Goal: Navigation & Orientation: Find specific page/section

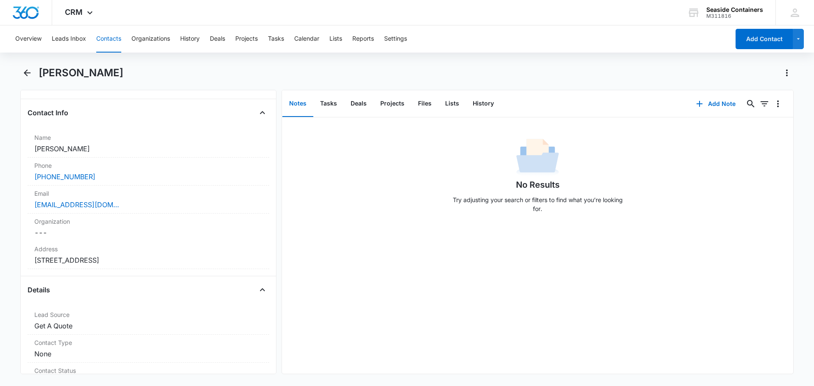
scroll to position [254, 0]
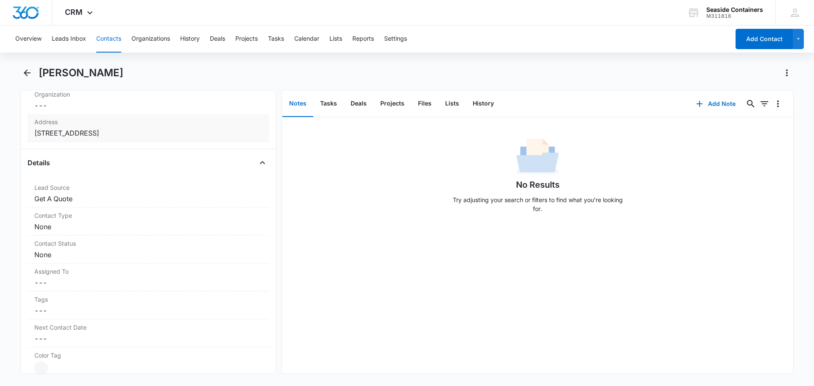
drag, startPoint x: 36, startPoint y: 132, endPoint x: 160, endPoint y: 133, distance: 124.6
click at [160, 133] on dd "Cancel Save Changes [STREET_ADDRESS]" at bounding box center [148, 133] width 228 height 10
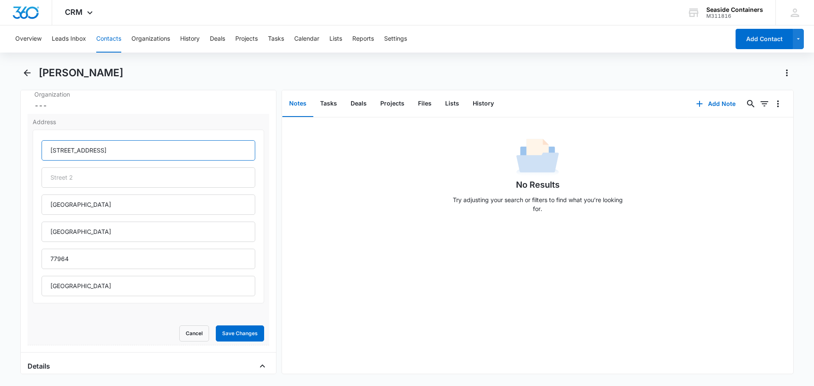
drag, startPoint x: 45, startPoint y: 147, endPoint x: 138, endPoint y: 147, distance: 93.2
click at [138, 147] on input "[STREET_ADDRESS]" at bounding box center [149, 150] width 214 height 20
click at [180, 332] on button "Cancel" at bounding box center [194, 333] width 30 height 16
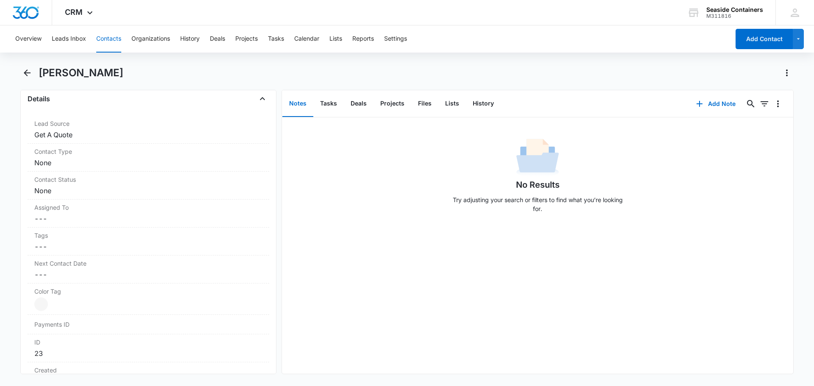
scroll to position [0, 0]
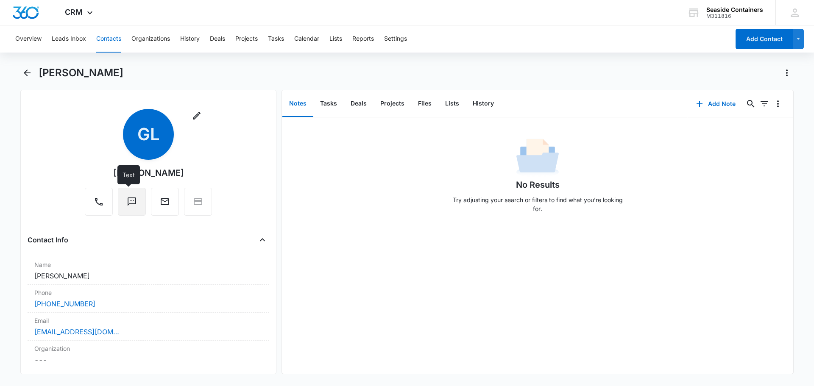
click at [130, 204] on icon "Text" at bounding box center [132, 201] width 8 height 8
click at [127, 202] on icon "Text" at bounding box center [132, 202] width 10 height 10
click at [128, 197] on icon "Text" at bounding box center [132, 202] width 10 height 10
click at [25, 73] on icon "Back" at bounding box center [27, 73] width 7 height 7
click at [25, 71] on icon "Back" at bounding box center [27, 73] width 10 height 10
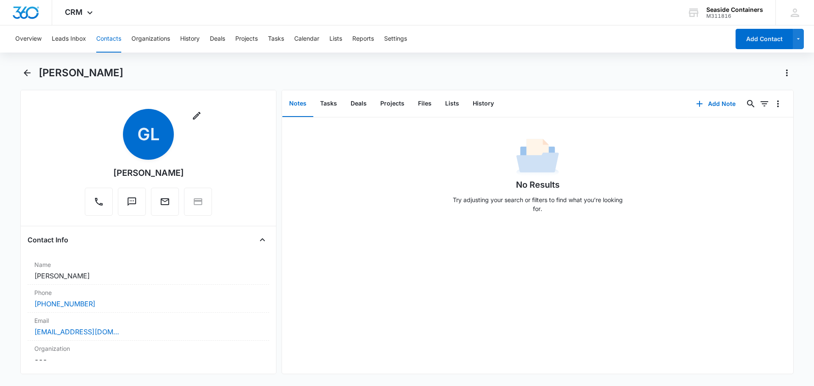
click at [105, 35] on button "Contacts" at bounding box center [108, 38] width 25 height 27
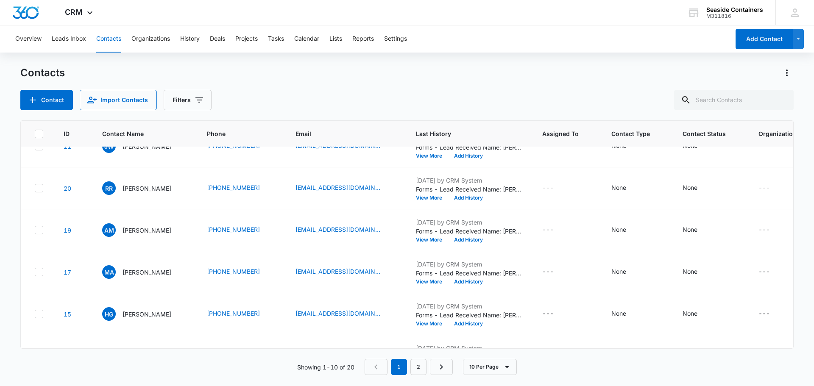
scroll to position [127, 0]
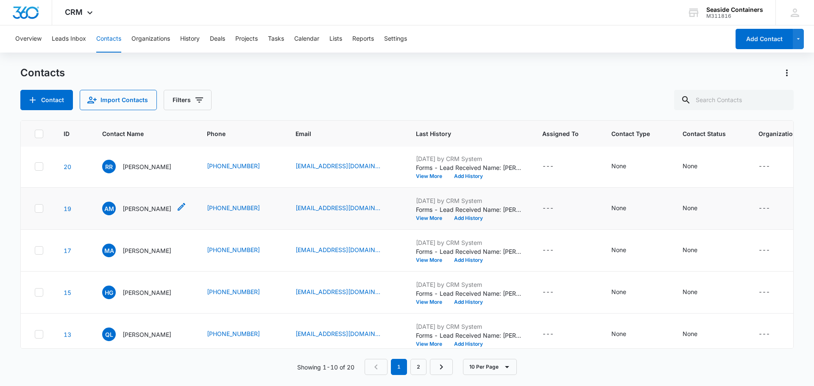
click at [108, 215] on span "AM" at bounding box center [109, 209] width 14 height 14
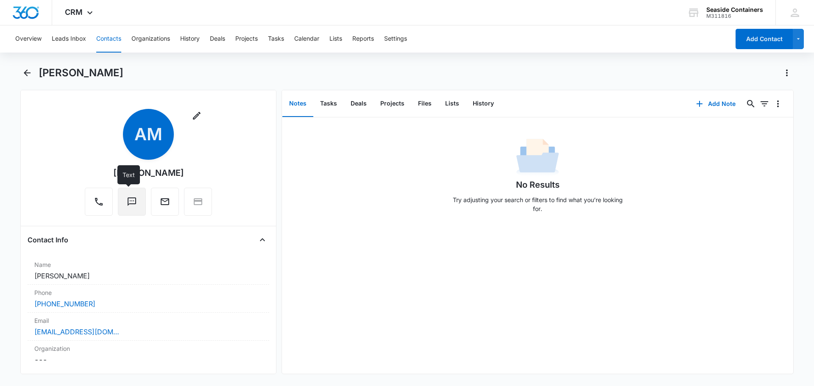
click at [129, 198] on icon "Text" at bounding box center [132, 201] width 8 height 8
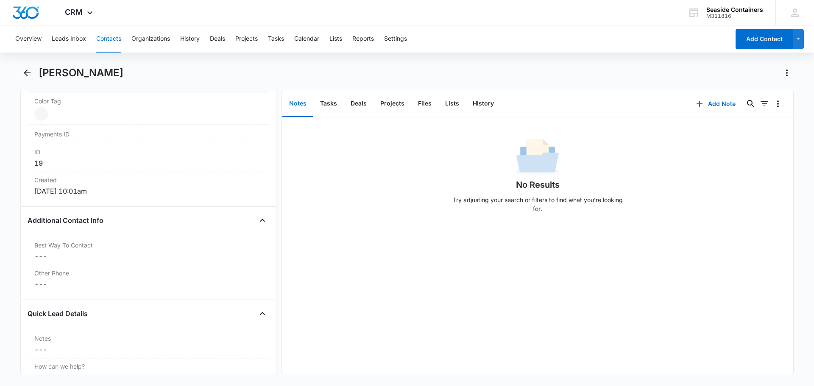
scroll to position [763, 0]
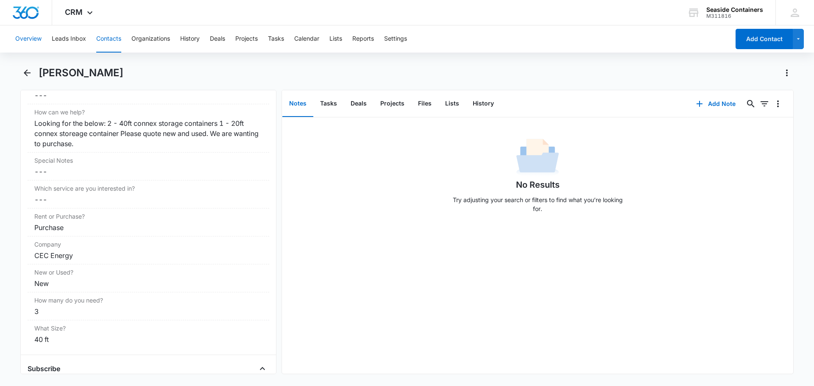
click at [31, 39] on button "Overview" at bounding box center [28, 38] width 26 height 27
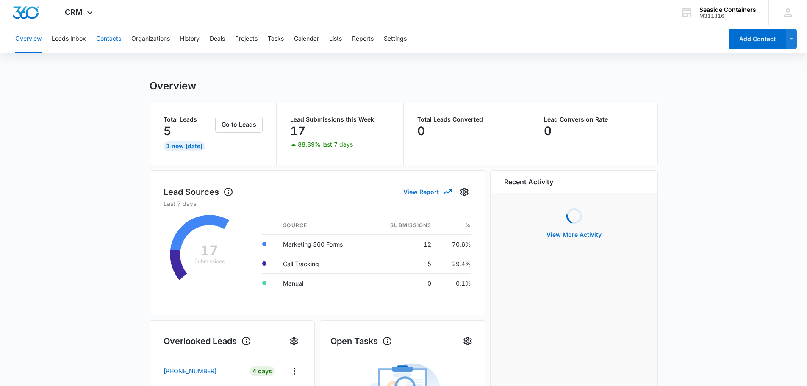
click at [111, 37] on button "Contacts" at bounding box center [108, 38] width 25 height 27
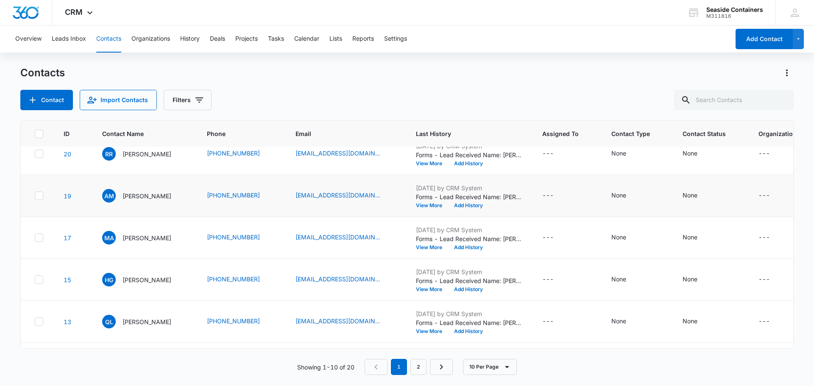
scroll to position [127, 0]
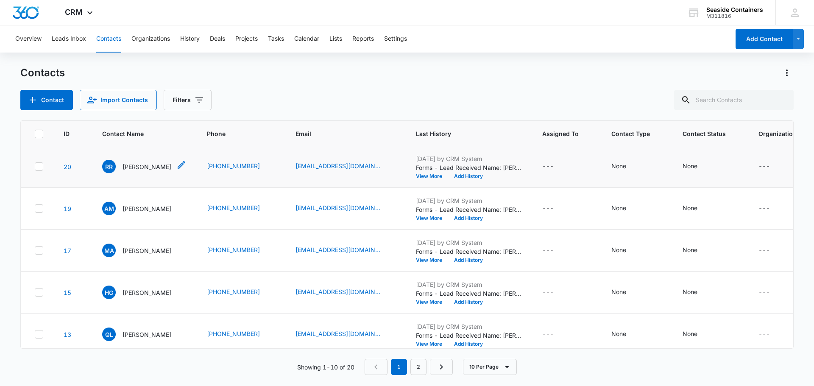
click at [139, 171] on p "[PERSON_NAME]" at bounding box center [146, 166] width 49 height 9
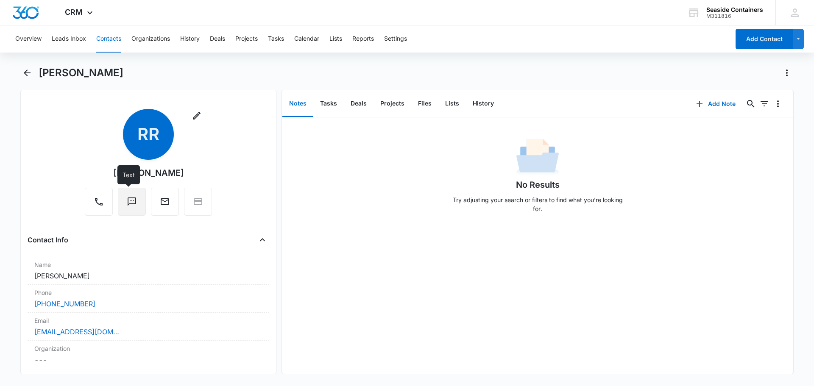
click at [128, 201] on icon "Text" at bounding box center [132, 201] width 8 height 8
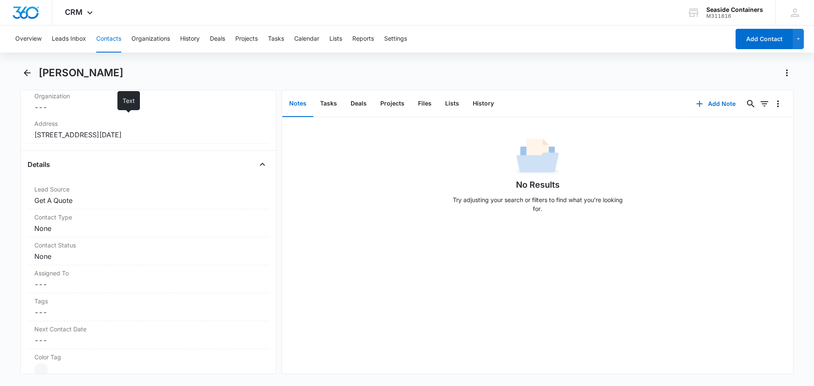
scroll to position [74, 0]
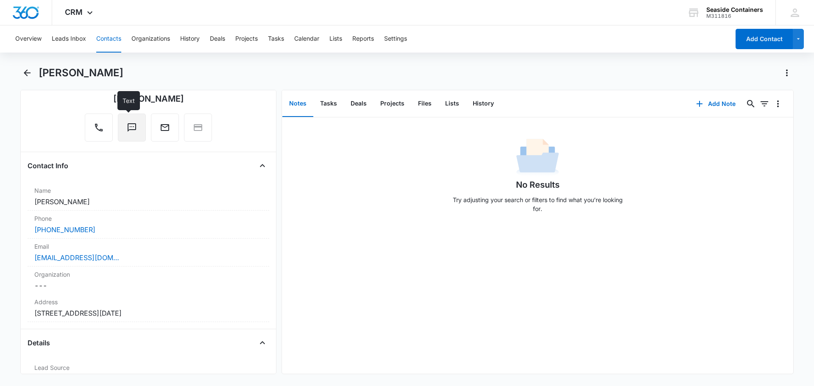
click at [127, 125] on icon "Text" at bounding box center [132, 127] width 10 height 10
click at [23, 72] on icon "Back" at bounding box center [27, 73] width 10 height 10
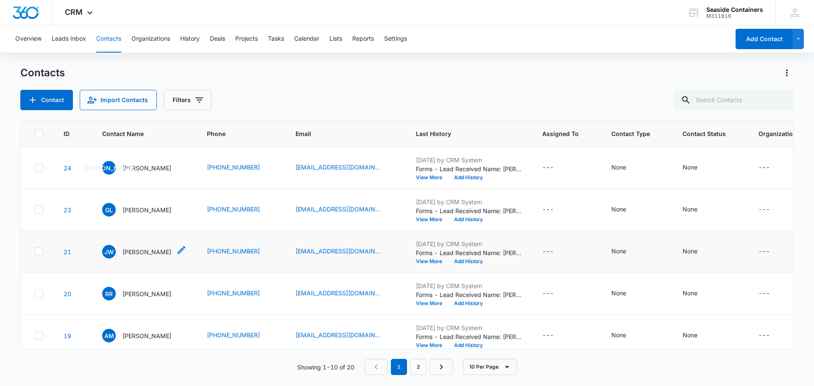
click at [134, 256] on p "[PERSON_NAME]" at bounding box center [146, 252] width 49 height 9
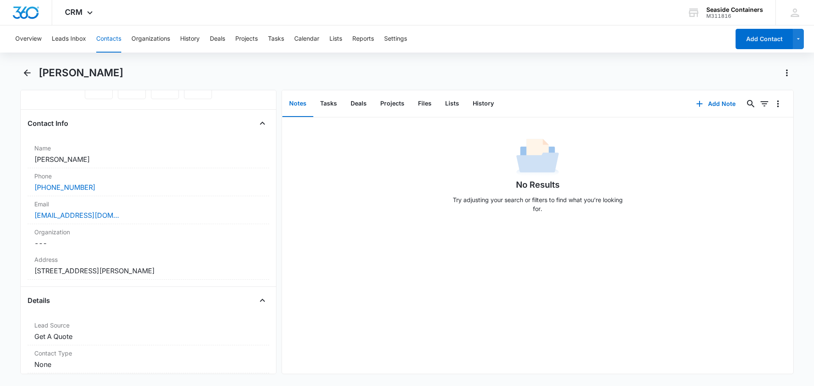
scroll to position [127, 0]
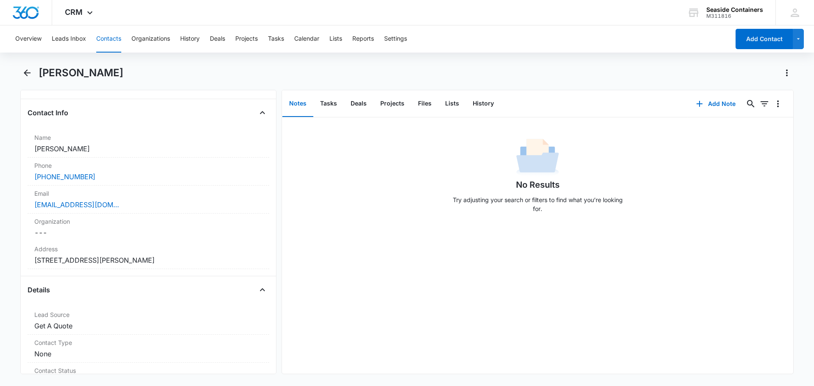
click at [105, 37] on button "Contacts" at bounding box center [108, 38] width 25 height 27
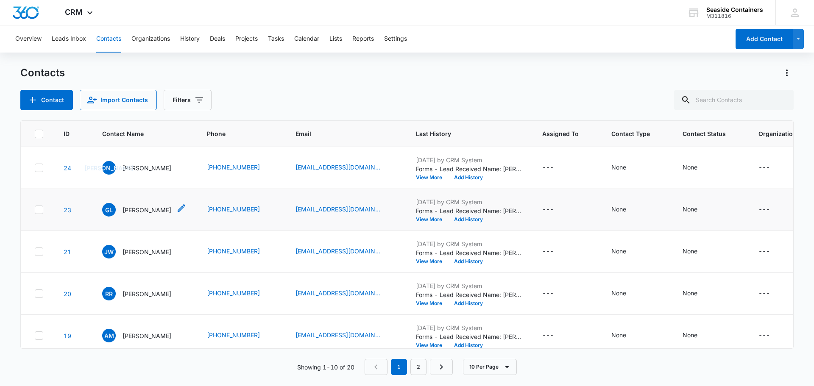
click at [133, 214] on p "[PERSON_NAME]" at bounding box center [146, 210] width 49 height 9
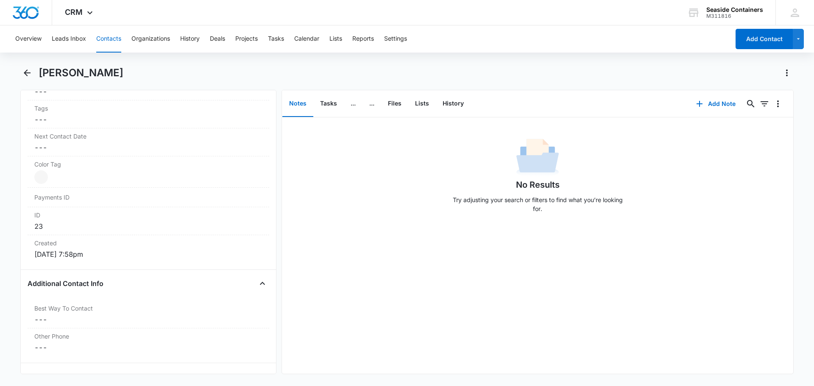
scroll to position [64, 0]
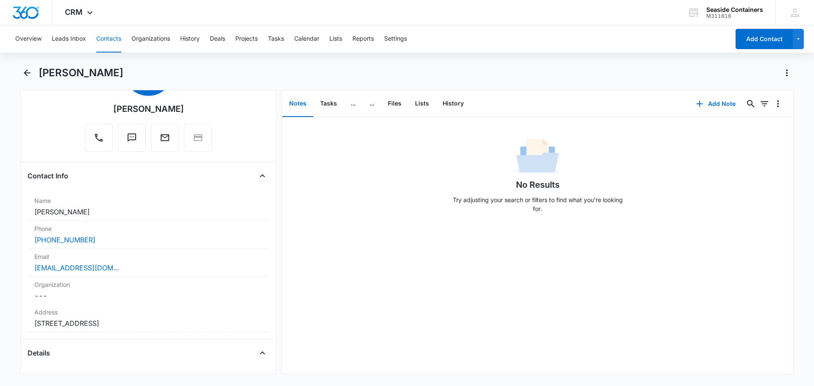
click at [186, 349] on div "Details" at bounding box center [149, 353] width 242 height 14
click at [103, 37] on button "Contacts" at bounding box center [108, 38] width 25 height 27
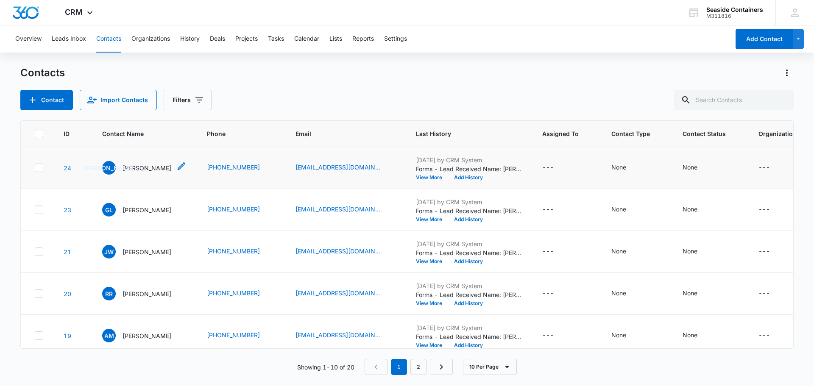
click at [141, 172] on p "[PERSON_NAME]" at bounding box center [146, 168] width 49 height 9
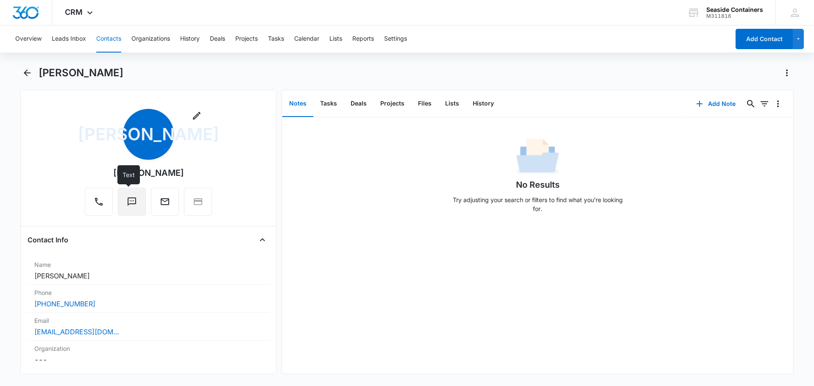
click at [128, 199] on icon "Text" at bounding box center [132, 202] width 10 height 10
click at [26, 71] on icon "Back" at bounding box center [27, 73] width 7 height 7
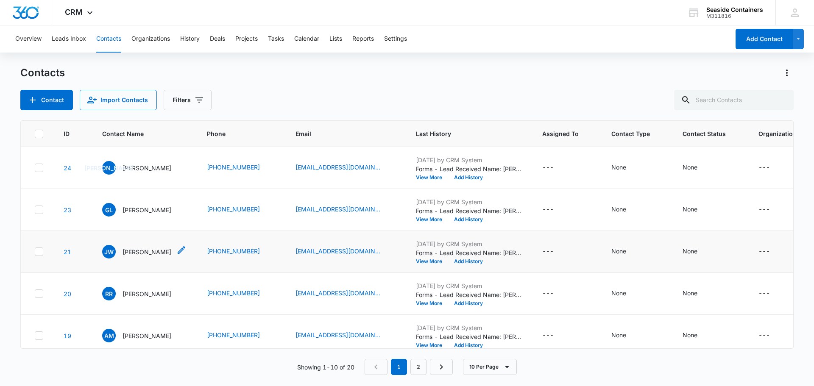
click at [136, 256] on p "[PERSON_NAME]" at bounding box center [146, 252] width 49 height 9
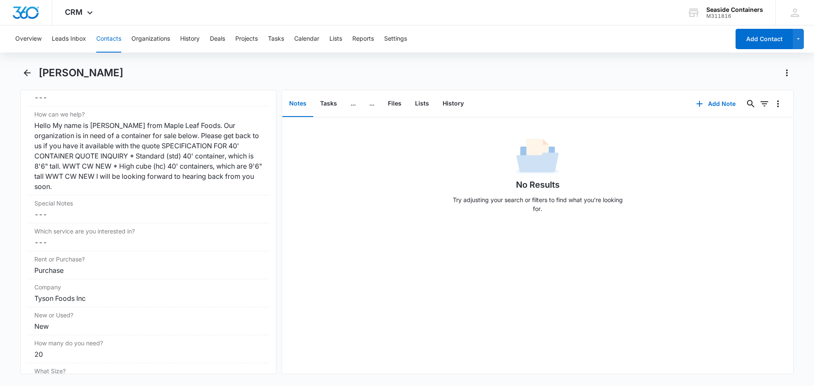
scroll to position [506, 0]
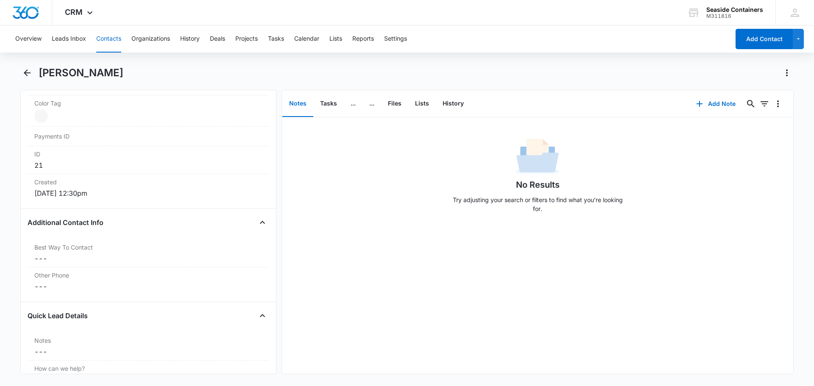
click at [108, 35] on button "Contacts" at bounding box center [108, 38] width 25 height 27
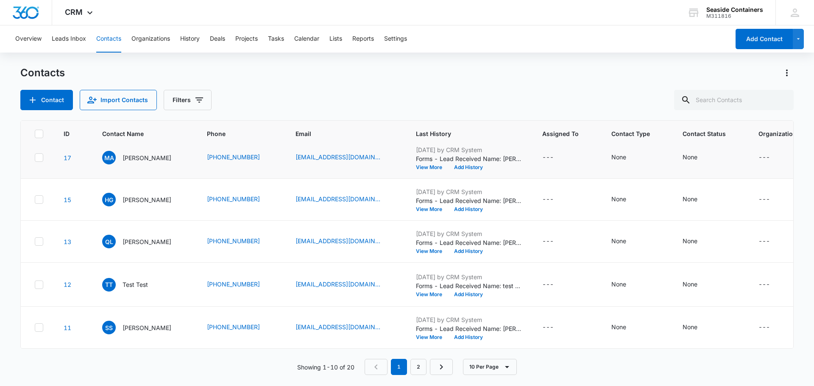
scroll to position [254, 0]
click at [139, 162] on p "[PERSON_NAME]" at bounding box center [146, 157] width 49 height 9
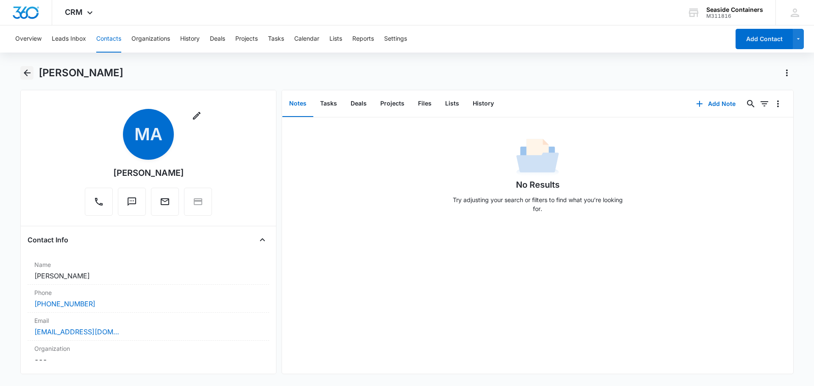
click at [25, 72] on icon "Back" at bounding box center [27, 73] width 7 height 7
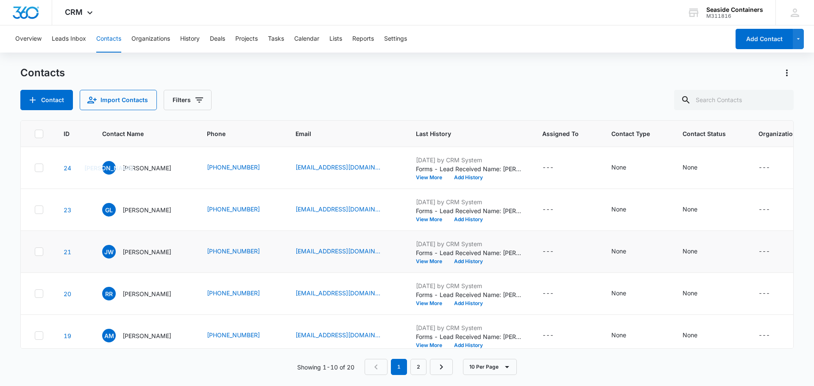
scroll to position [127, 0]
